Goal: Task Accomplishment & Management: Manage account settings

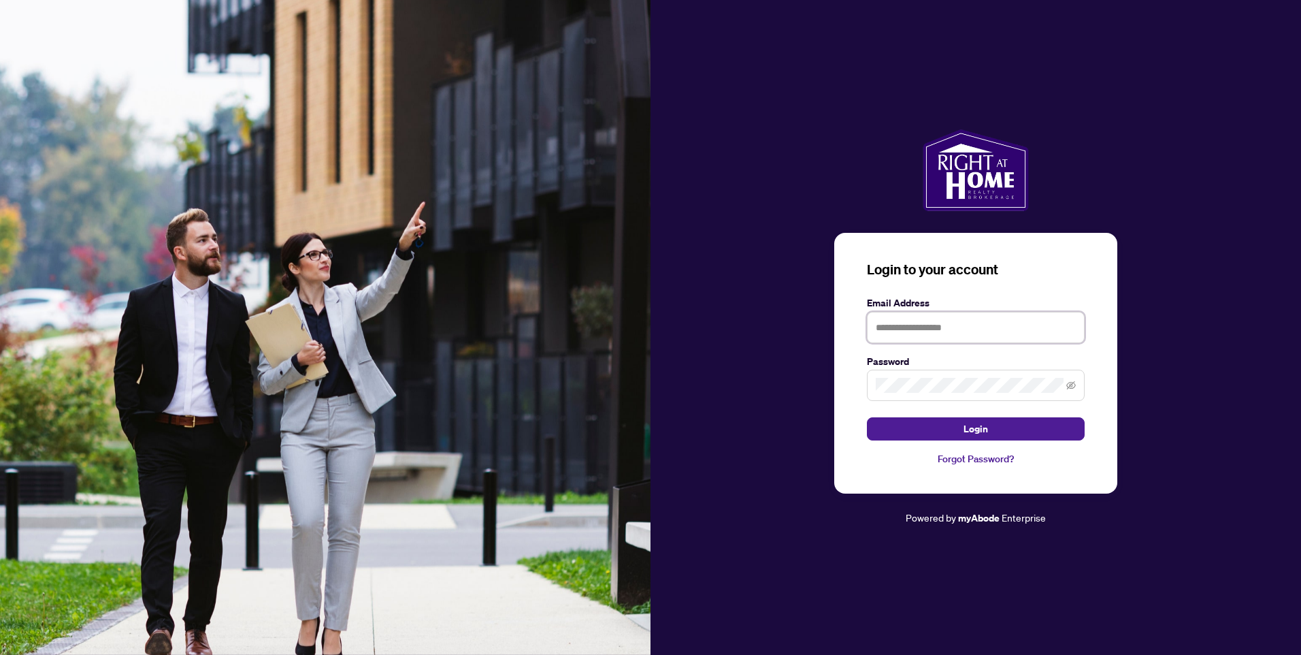
click at [891, 323] on input "text" at bounding box center [976, 327] width 218 height 31
type input "**********"
click at [1078, 387] on span at bounding box center [976, 385] width 218 height 31
click at [1077, 387] on span at bounding box center [976, 385] width 218 height 31
click at [1073, 387] on icon "eye-invisible" at bounding box center [1072, 386] width 10 height 10
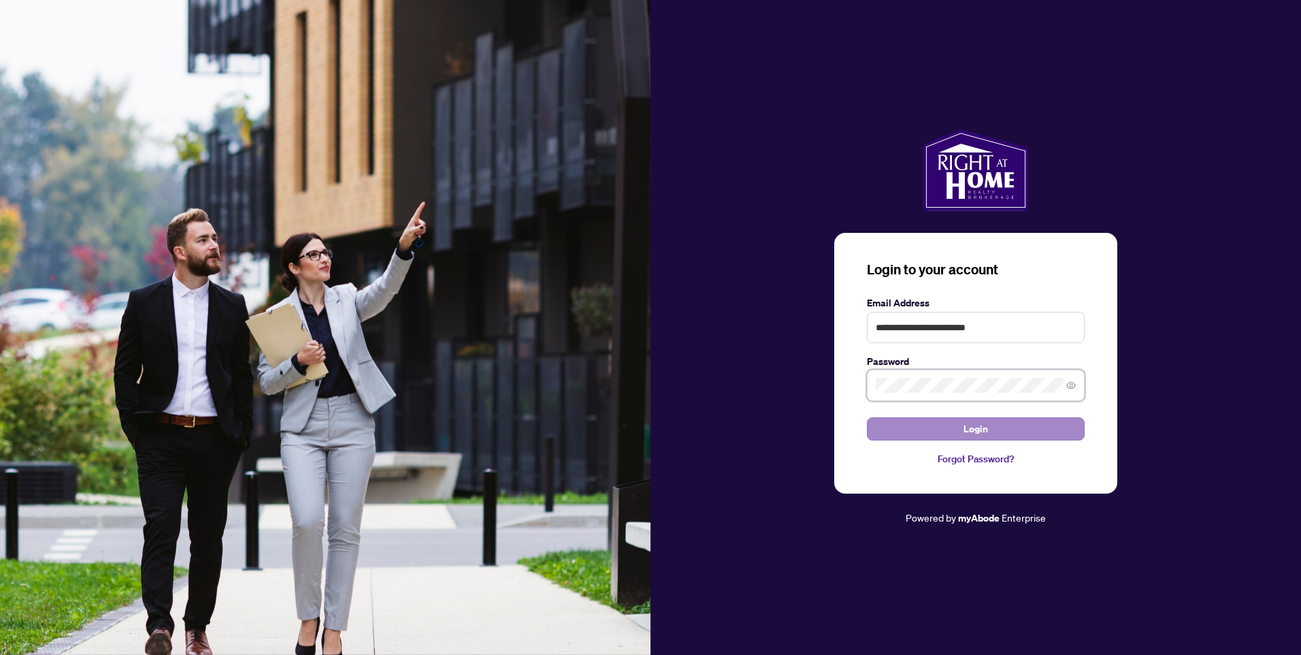
click at [867, 417] on button "Login" at bounding box center [976, 428] width 218 height 23
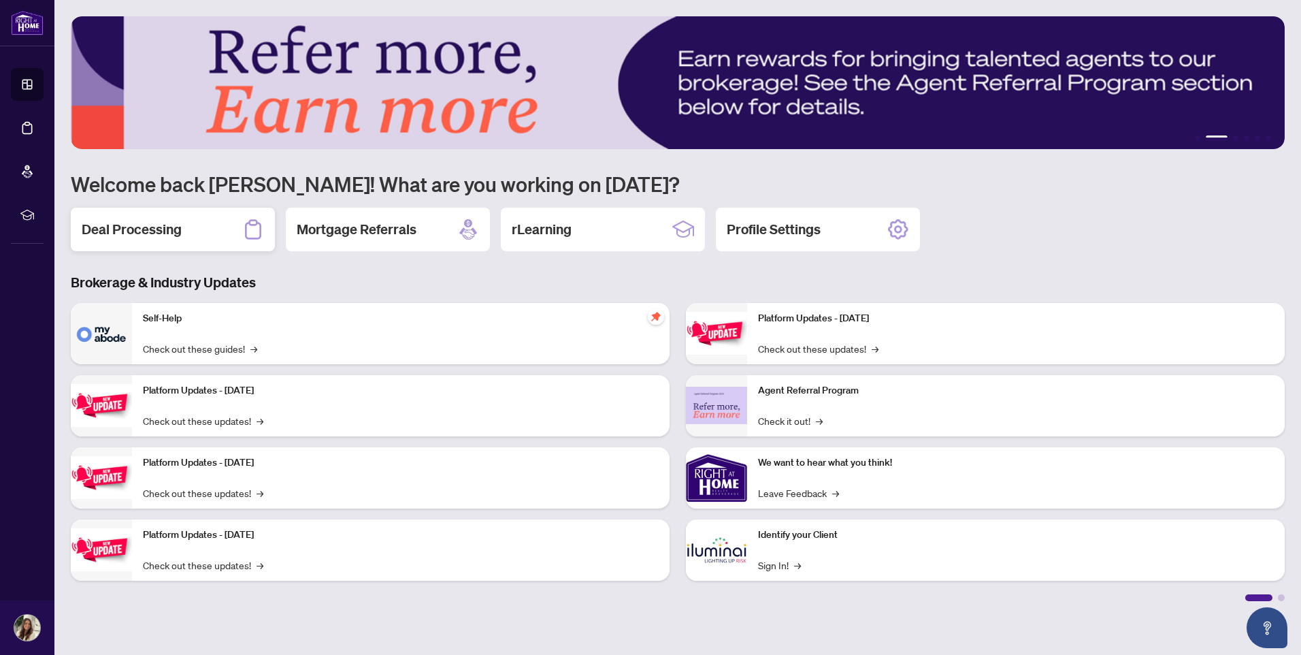
click at [176, 237] on h2 "Deal Processing" at bounding box center [132, 229] width 100 height 19
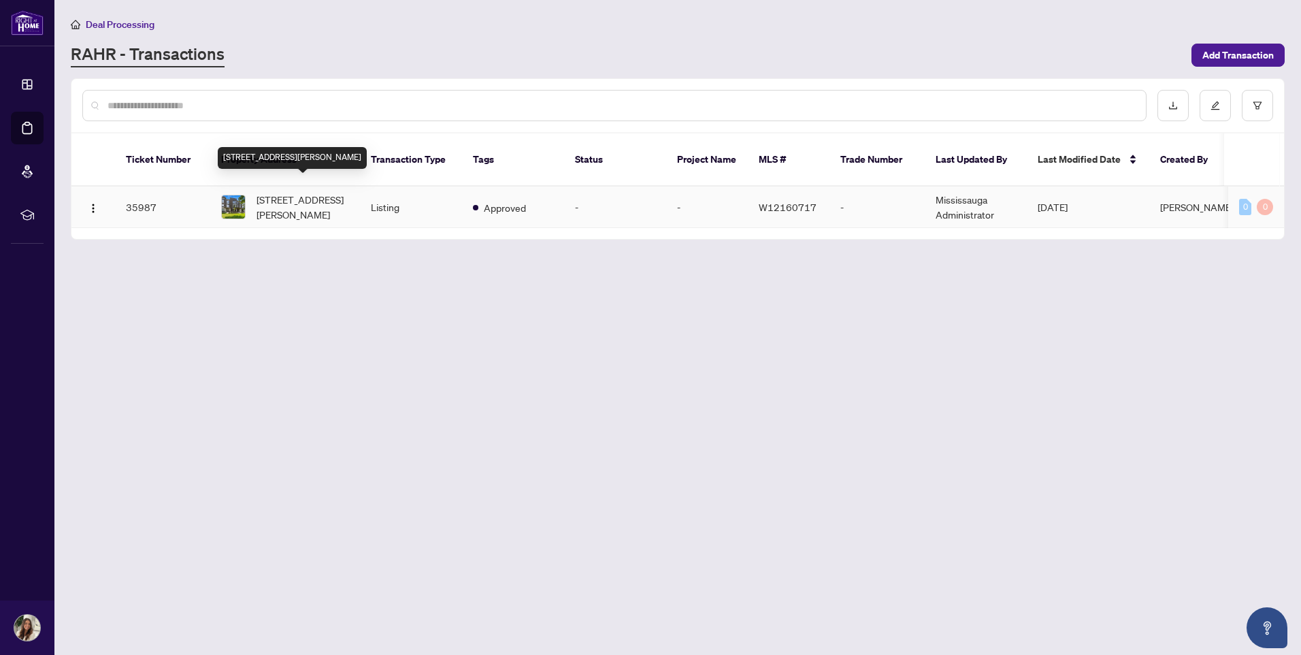
click at [330, 195] on span "[STREET_ADDRESS][PERSON_NAME]" at bounding box center [303, 207] width 93 height 30
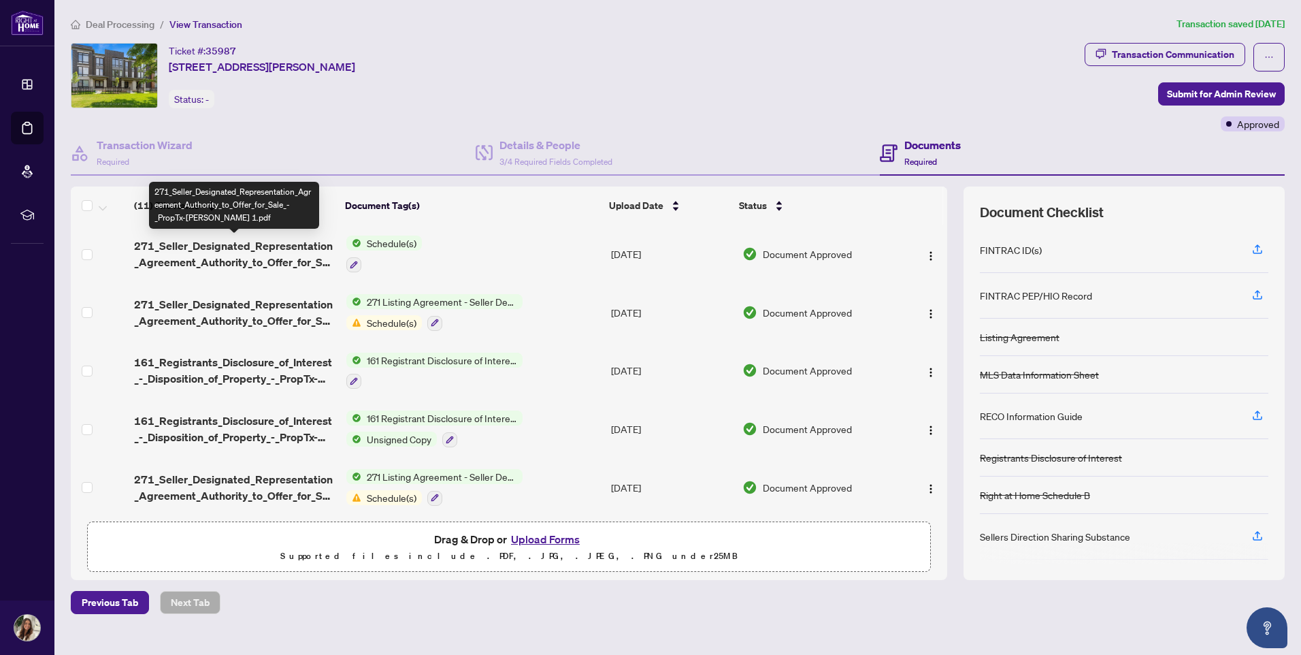
click at [310, 249] on span "271_Seller_Designated_Representation_Agreement_Authority_to_Offer_for_Sale_-_Pr…" at bounding box center [234, 254] width 201 height 33
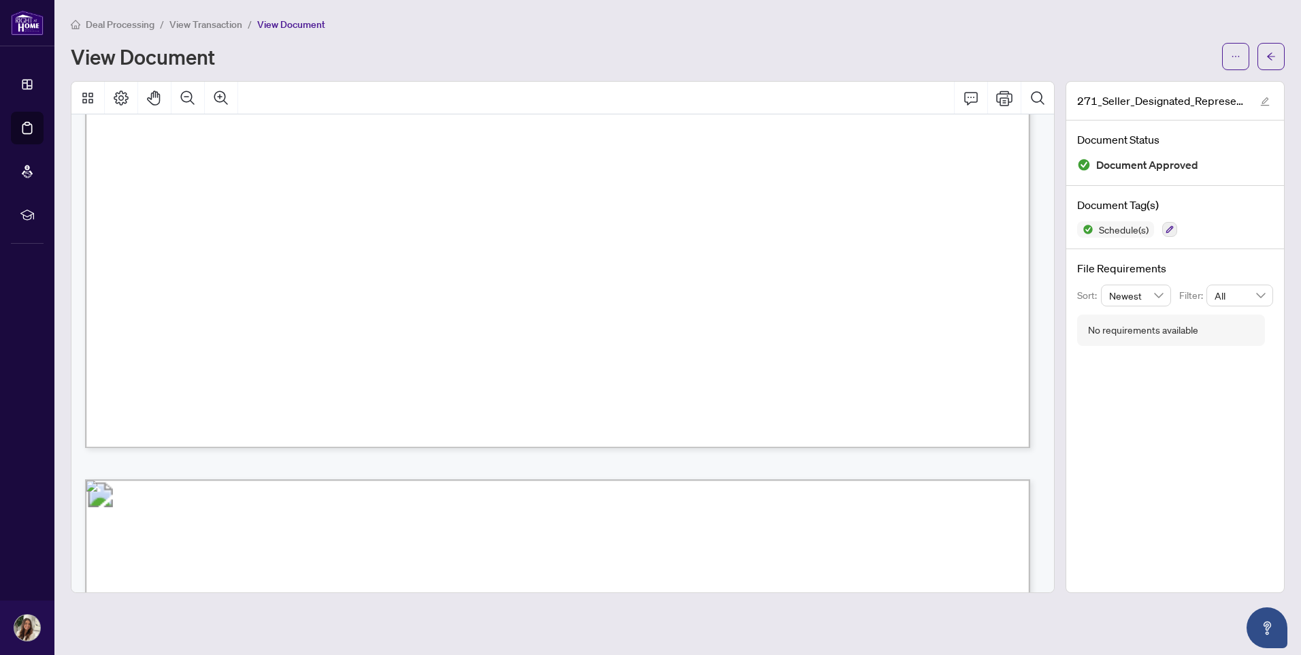
scroll to position [5853, 0]
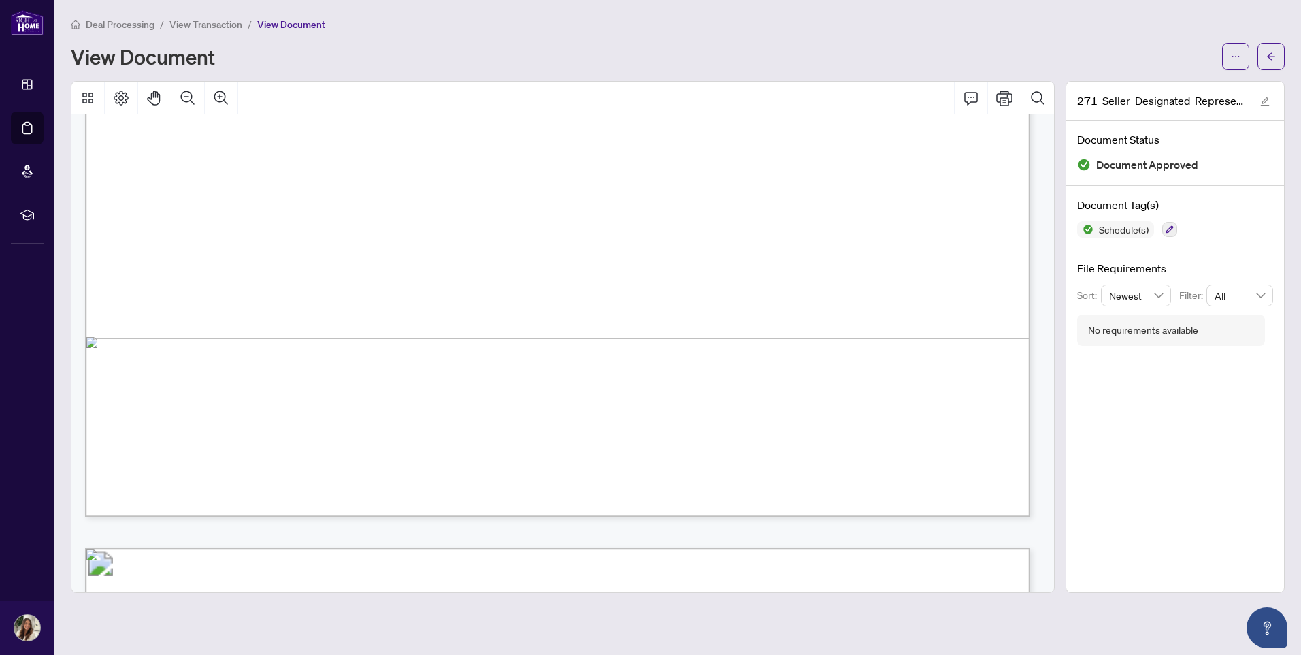
drag, startPoint x: 879, startPoint y: 302, endPoint x: 820, endPoint y: 295, distance: 59.5
click at [820, 295] on span "Provide guidance and explanation of all documents and forms involved in the cou…" at bounding box center [554, 302] width 796 height 15
drag, startPoint x: 820, startPoint y: 295, endPoint x: 900, endPoint y: 316, distance: 82.2
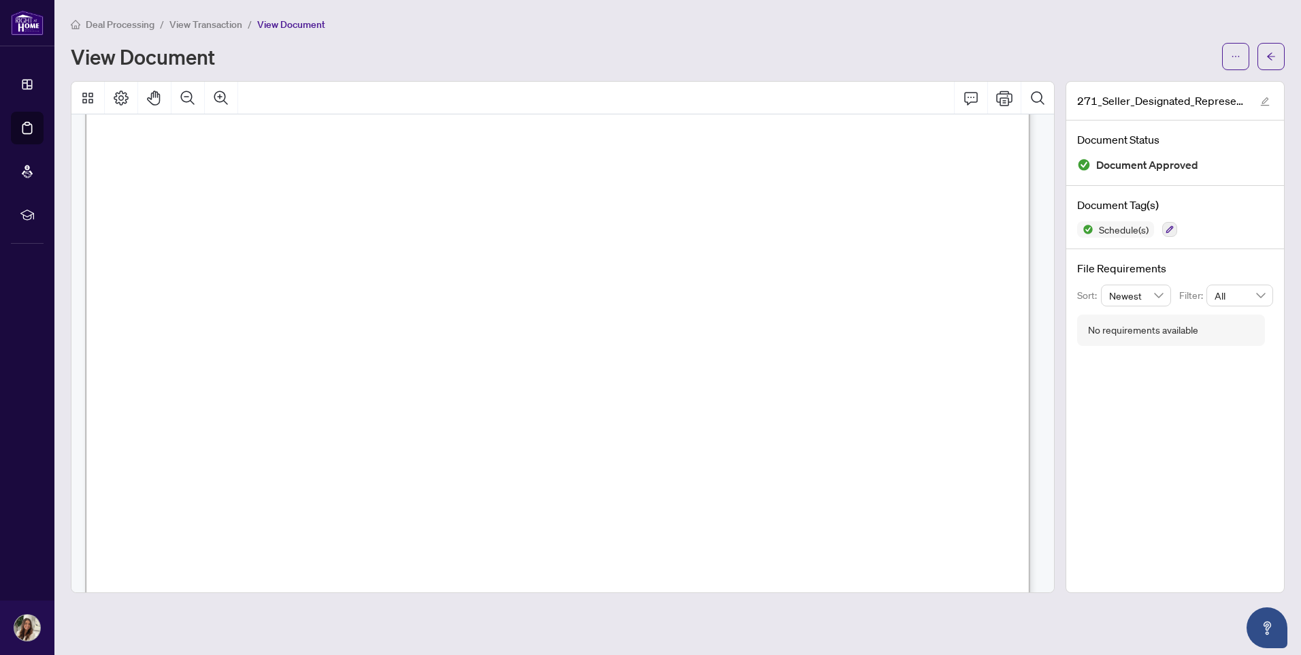
scroll to position [0, 0]
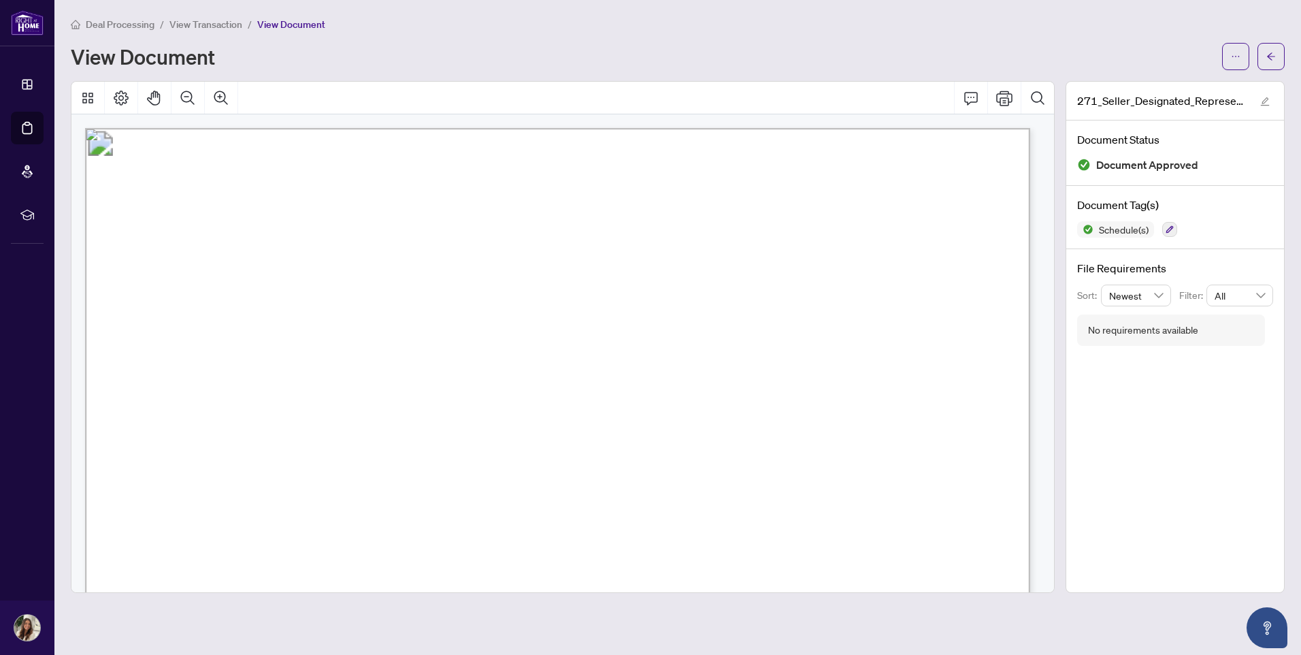
click at [195, 24] on span "View Transaction" at bounding box center [205, 24] width 73 height 12
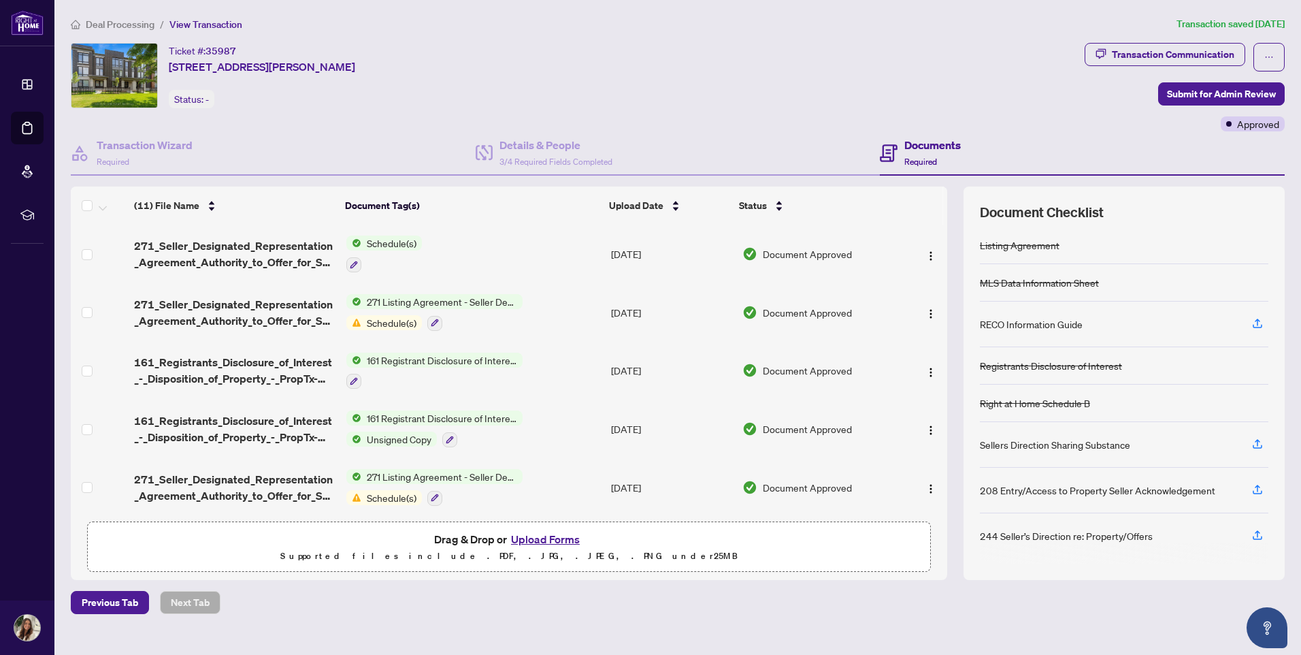
scroll to position [93, 0]
click at [408, 438] on span "Unsigned Copy" at bounding box center [399, 439] width 76 height 15
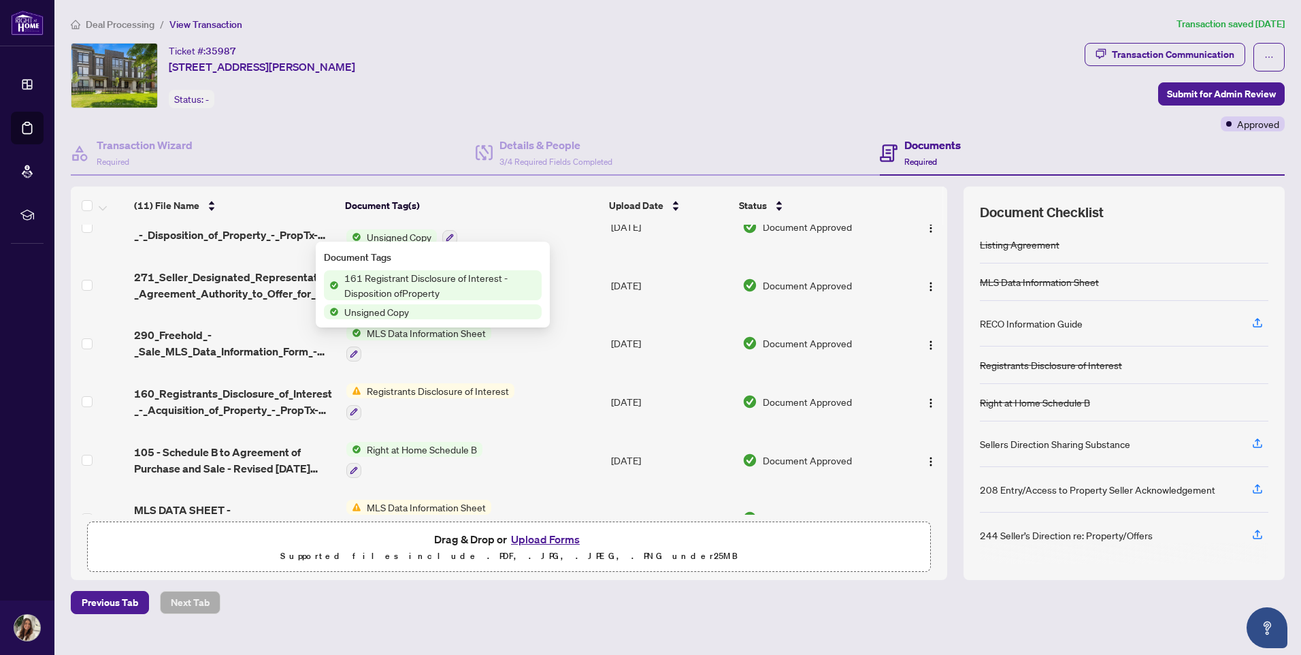
scroll to position [204, 0]
click at [816, 127] on div "Ticket #: 35987 [STREET_ADDRESS][PERSON_NAME] Status: -" at bounding box center [575, 87] width 1014 height 88
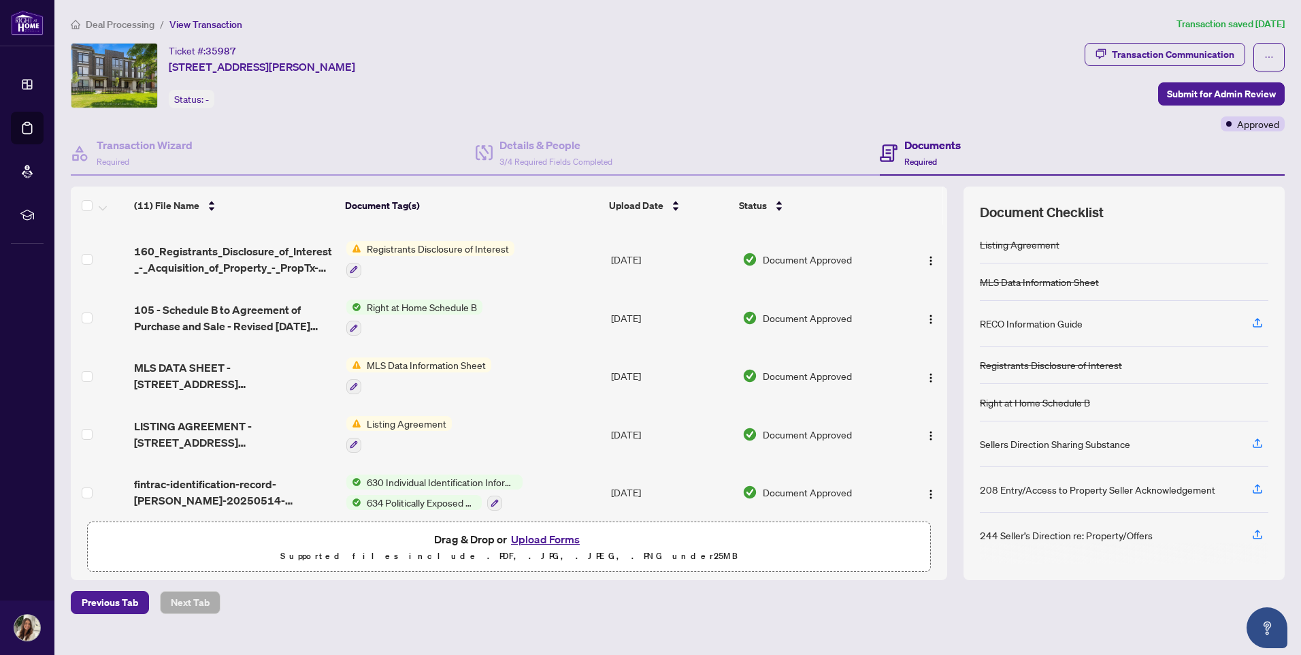
scroll to position [346, 0]
click at [420, 415] on span "Listing Agreement" at bounding box center [406, 422] width 91 height 15
click at [274, 474] on span "fintrac-identification-record-[PERSON_NAME]-20250514-124617.pdf" at bounding box center [234, 490] width 201 height 33
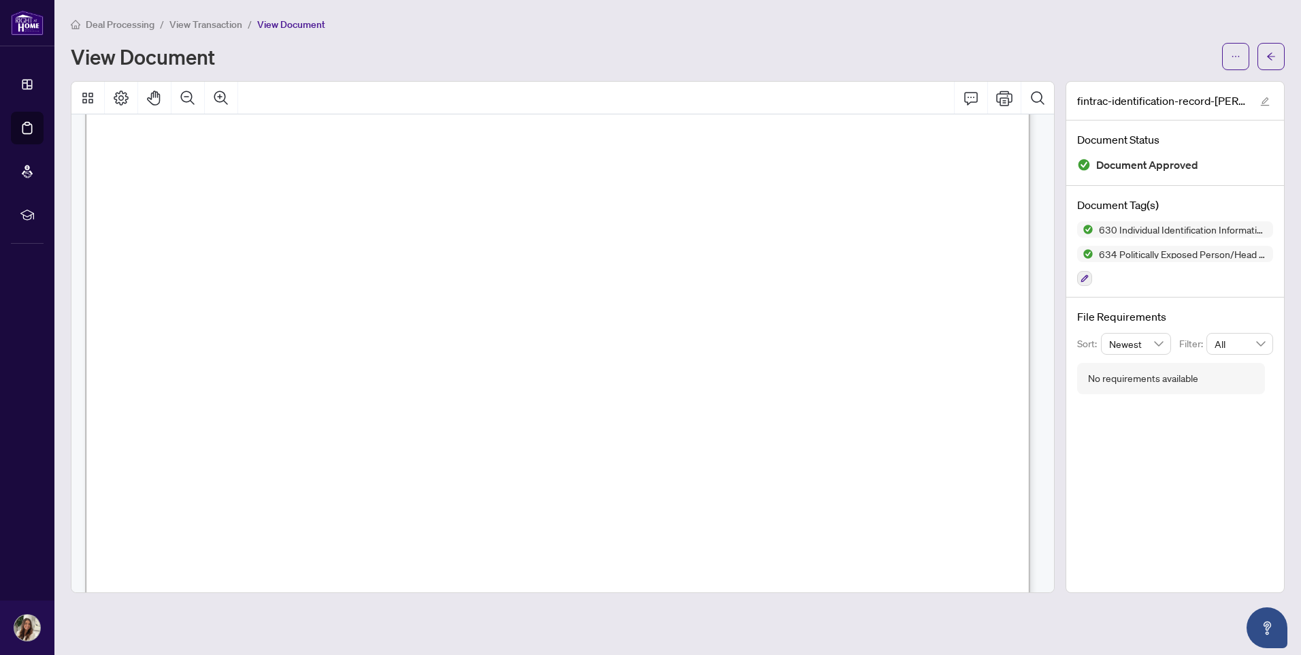
scroll to position [476, 0]
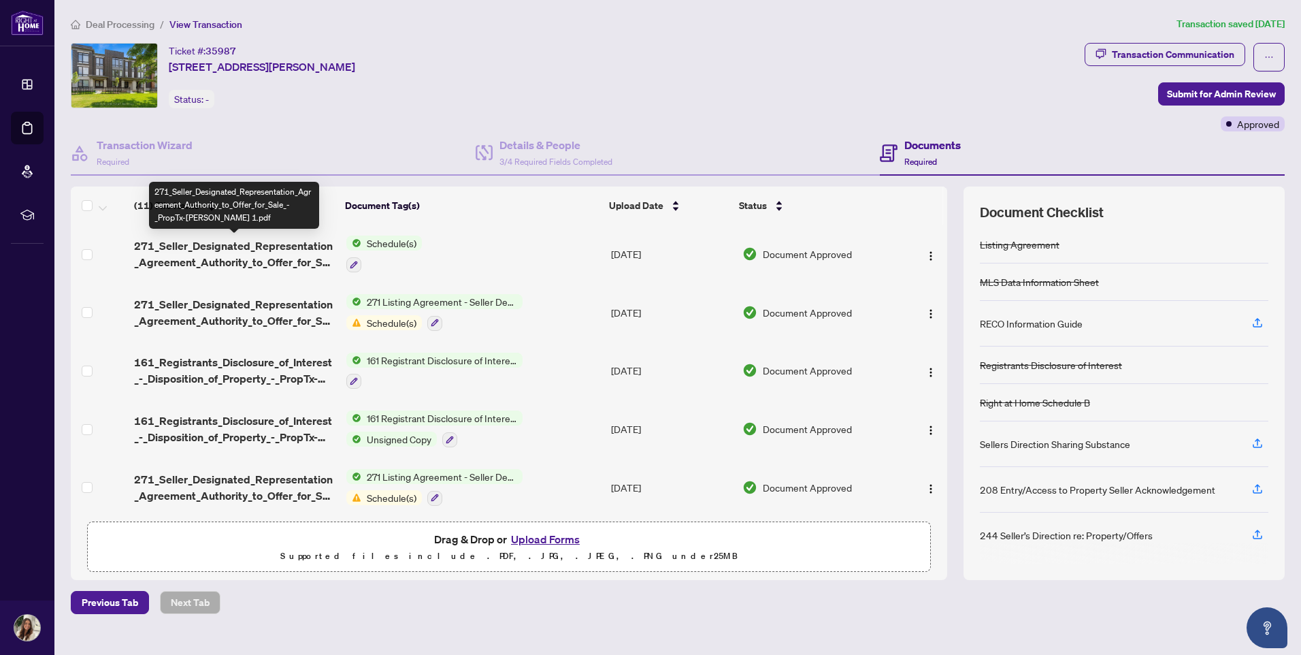
click at [209, 251] on span "271_Seller_Designated_Representation_Agreement_Authority_to_Offer_for_Sale_-_Pr…" at bounding box center [234, 254] width 201 height 33
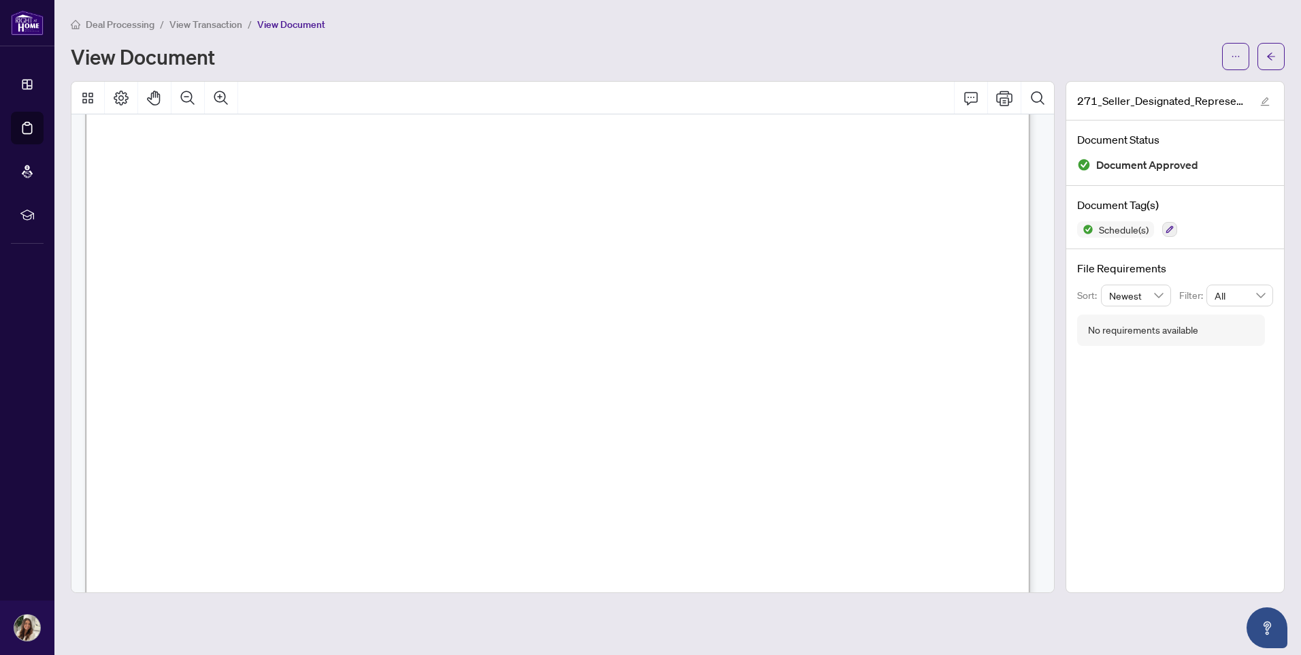
scroll to position [3954, 0]
drag, startPoint x: 156, startPoint y: 306, endPoint x: 374, endPoint y: 422, distance: 247.3
drag, startPoint x: 374, startPoint y: 422, endPoint x: 347, endPoint y: 345, distance: 81.6
click at [347, 345] on span "Brokerage and the Designated Representation Agreement owe the Client duties as …" at bounding box center [553, 346] width 796 height 15
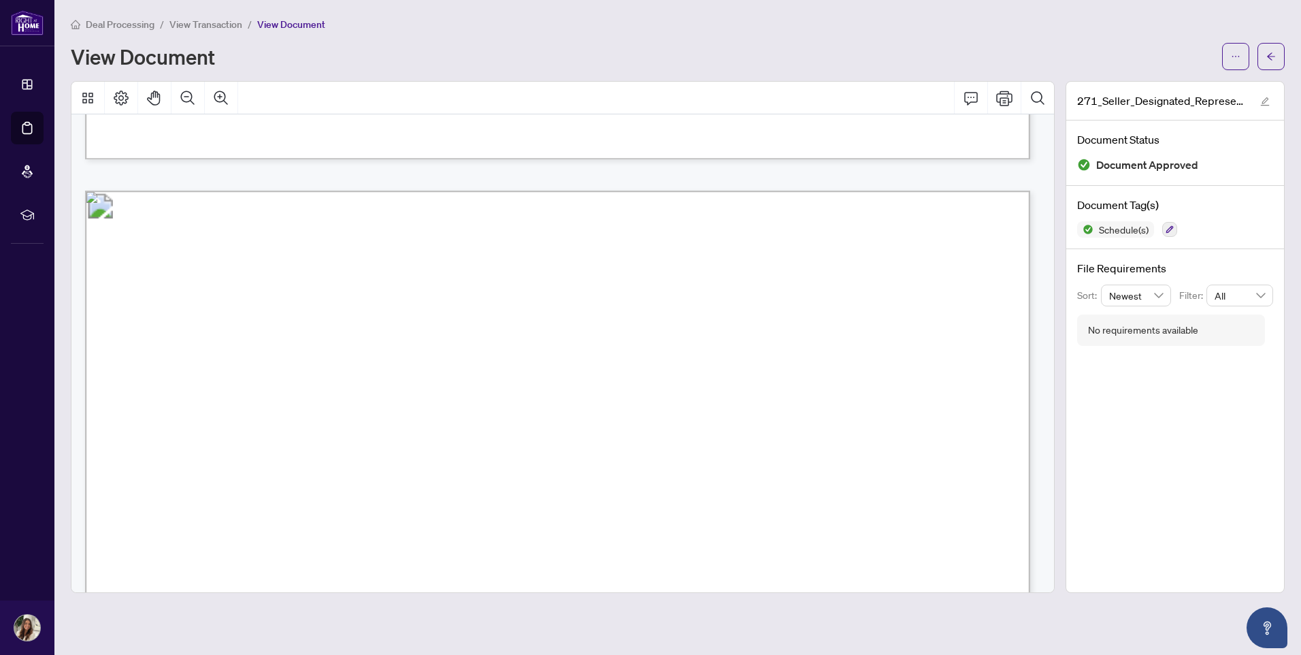
scroll to position [5073, 0]
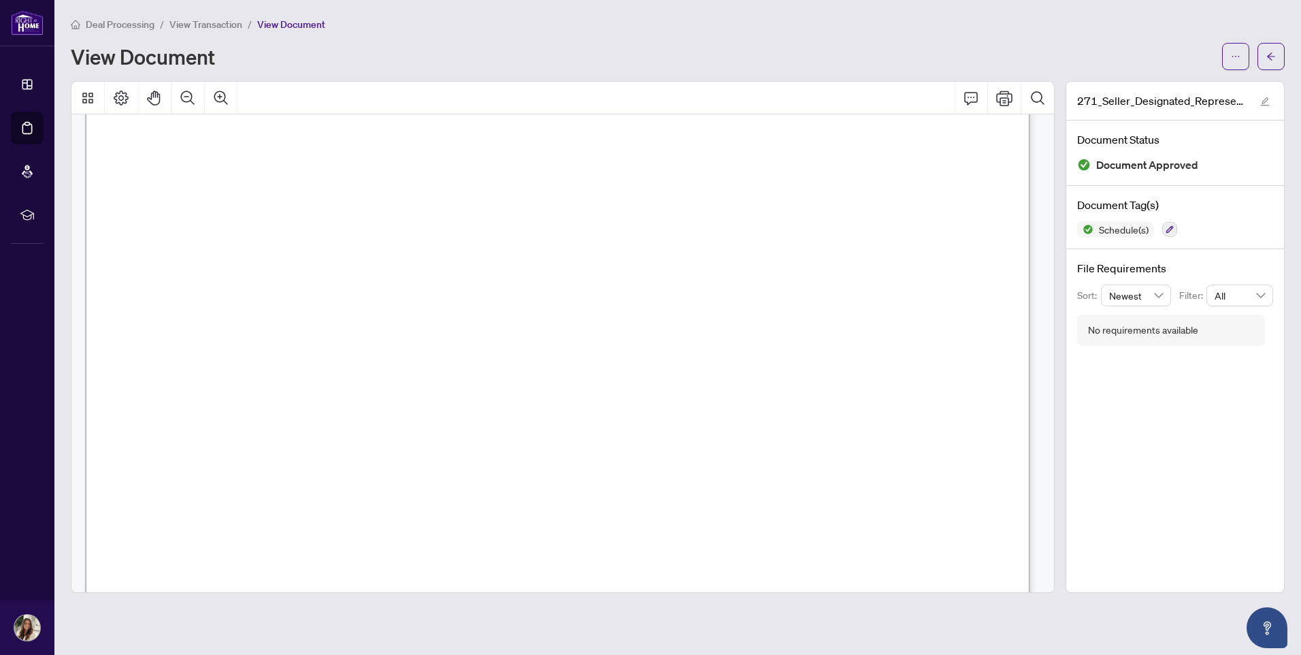
drag, startPoint x: 159, startPoint y: 305, endPoint x: 969, endPoint y: 410, distance: 816.9
click at [454, 376] on span "client to any other agent employed by the brokerage or other person, unless the…" at bounding box center [546, 369] width 781 height 15
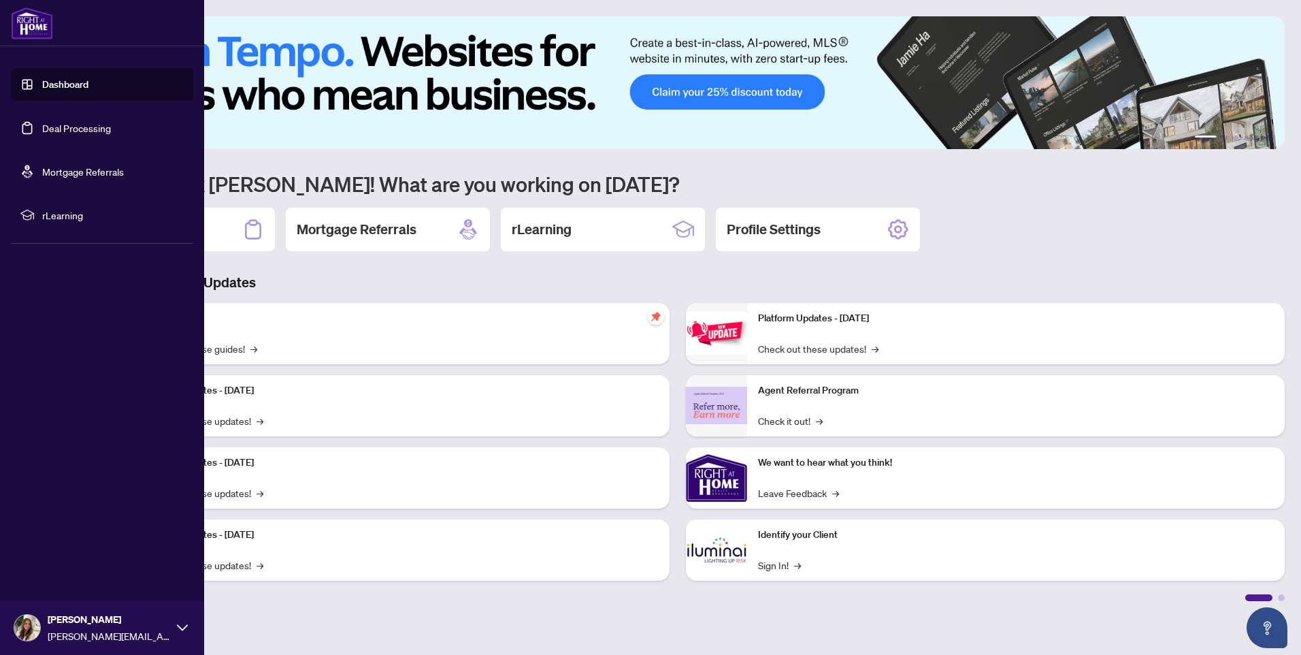
click at [61, 86] on link "Dashboard" at bounding box center [65, 84] width 46 height 12
click at [63, 125] on link "Deal Processing" at bounding box center [76, 128] width 69 height 12
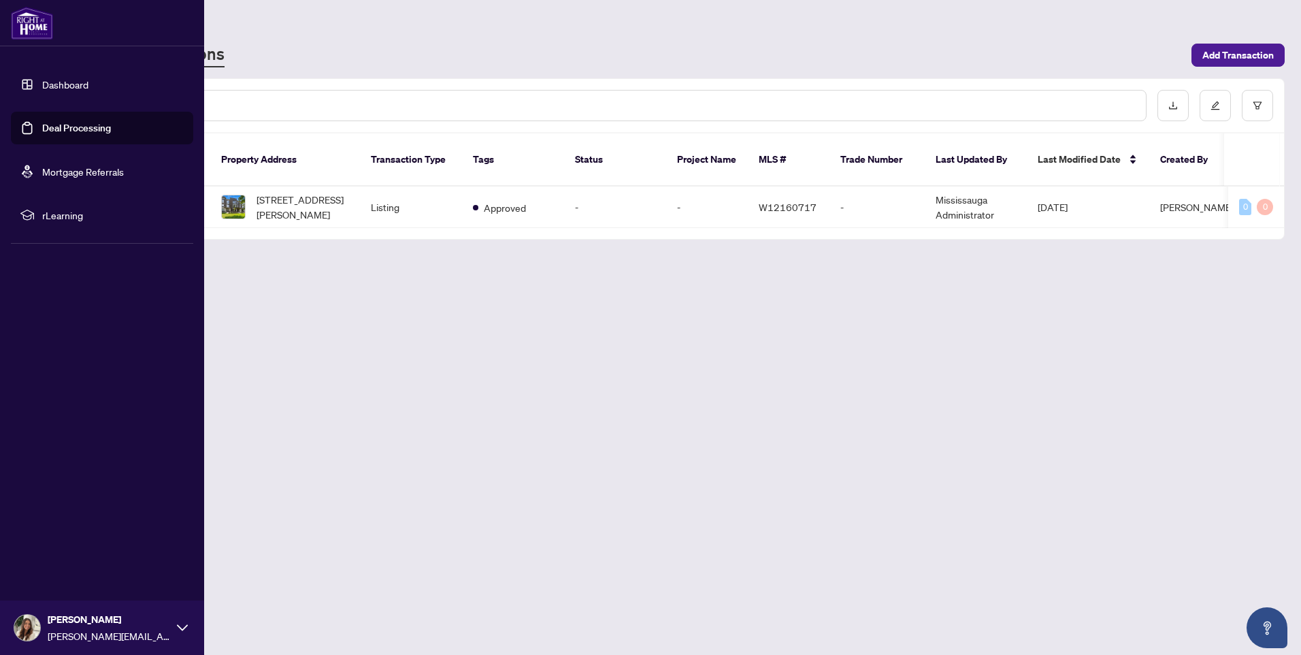
click at [42, 88] on link "Dashboard" at bounding box center [65, 84] width 46 height 12
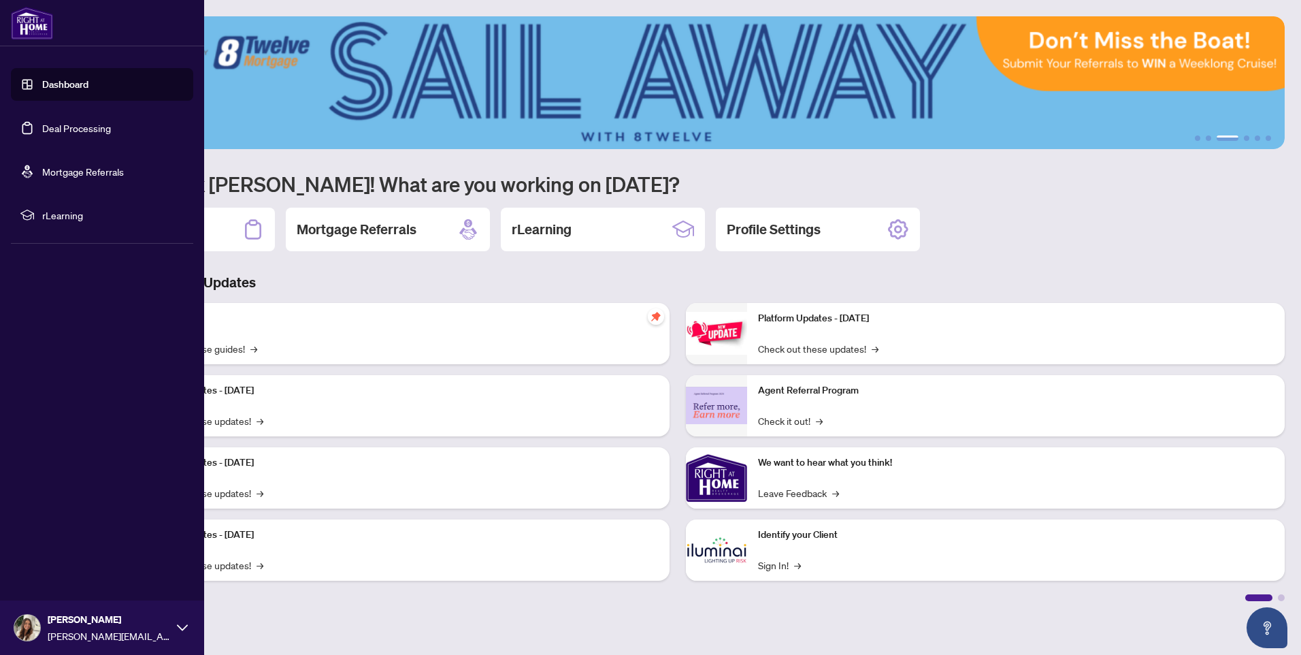
click at [55, 219] on span "rLearning" at bounding box center [113, 215] width 142 height 15
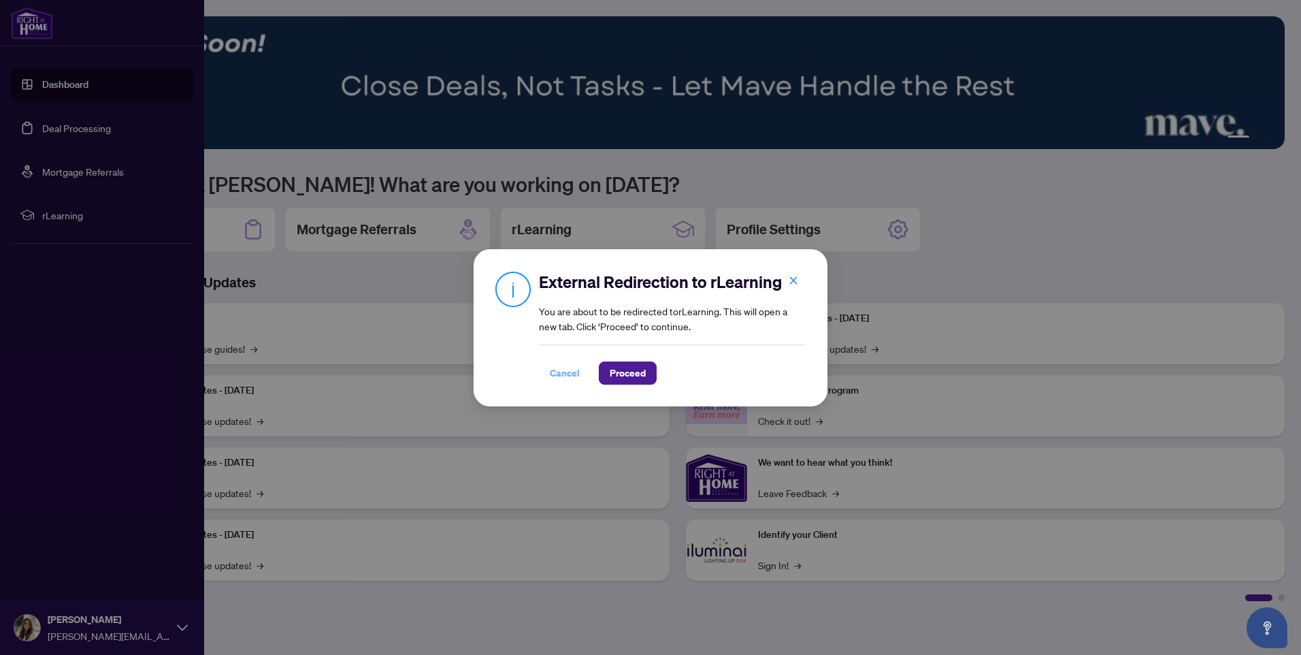
click at [575, 378] on span "Cancel" at bounding box center [565, 373] width 30 height 22
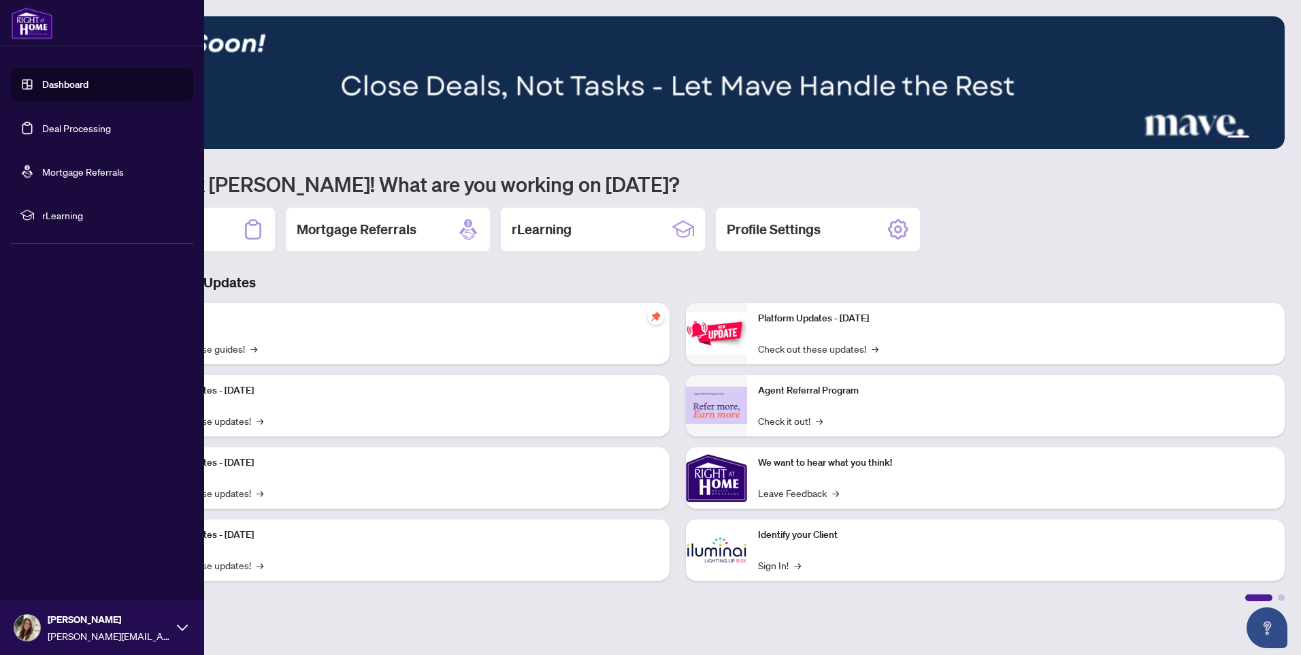
click at [93, 134] on link "Deal Processing" at bounding box center [76, 128] width 69 height 12
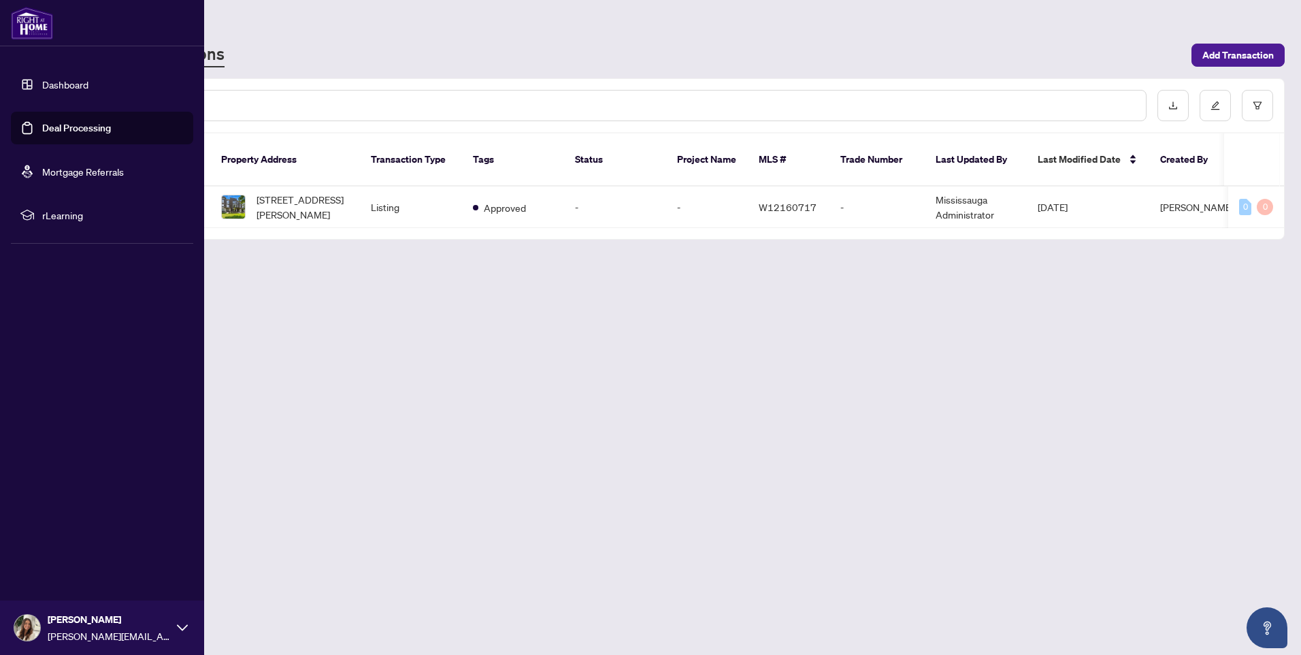
click at [80, 86] on link "Dashboard" at bounding box center [65, 84] width 46 height 12
